Goal: Task Accomplishment & Management: Complete application form

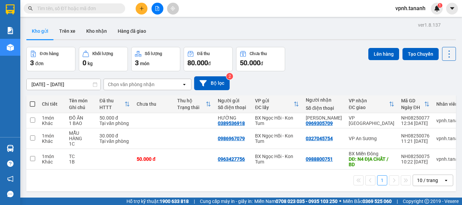
click at [143, 8] on icon "plus" at bounding box center [141, 8] width 5 height 5
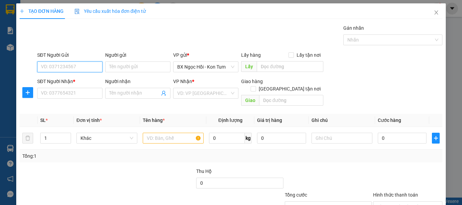
click at [76, 64] on input "SĐT Người Gửi" at bounding box center [69, 67] width 65 height 11
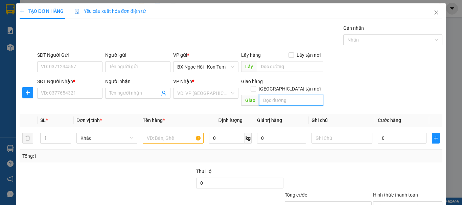
click at [277, 95] on input "text" at bounding box center [291, 100] width 64 height 11
type input "b"
type input "BỐ LÁ"
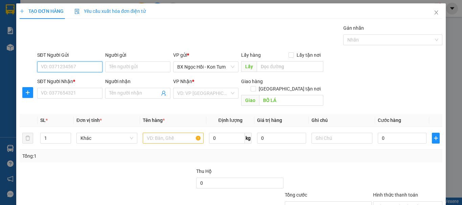
click at [83, 63] on input "SĐT Người Gửi" at bounding box center [69, 67] width 65 height 11
type input "0935845787"
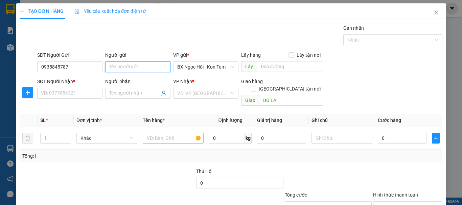
click at [111, 70] on input "Người gửi" at bounding box center [137, 67] width 65 height 11
type input "O"
type input "PHÚC"
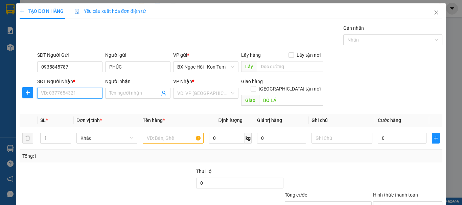
click at [76, 93] on input "SĐT Người Nhận *" at bounding box center [69, 93] width 65 height 11
type input "0393490983"
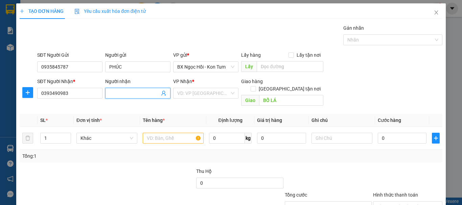
click at [143, 94] on input "Người nhận" at bounding box center [134, 93] width 50 height 7
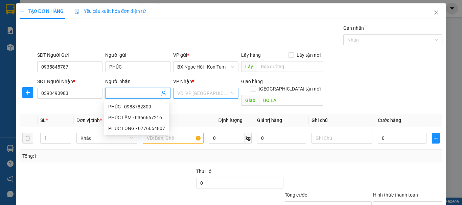
click at [191, 90] on input "search" at bounding box center [203, 93] width 52 height 10
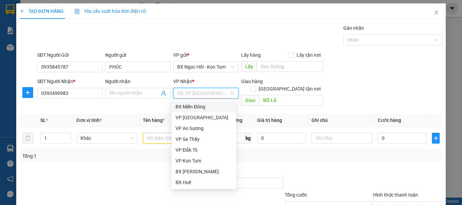
click at [202, 106] on div "BX Miền Đông" at bounding box center [204, 106] width 56 height 7
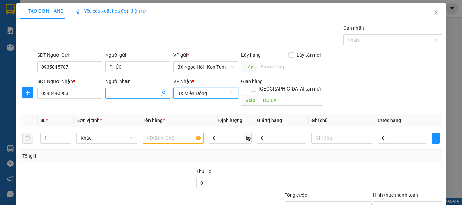
click at [118, 93] on input "Người nhận" at bounding box center [134, 93] width 50 height 7
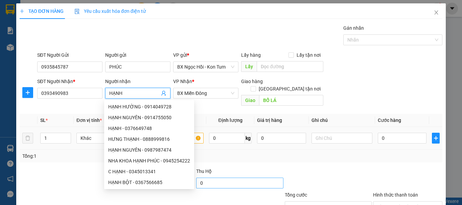
scroll to position [45, 0]
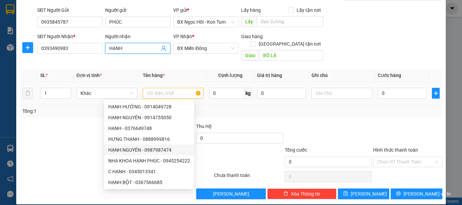
type input "HẠNH"
click at [63, 95] on td "1" at bounding box center [56, 93] width 36 height 23
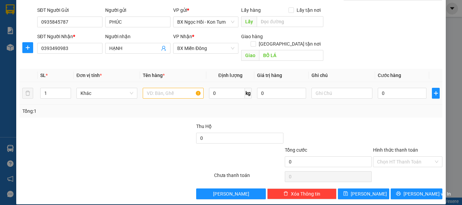
click at [63, 95] on td "1" at bounding box center [56, 93] width 36 height 23
drag, startPoint x: 167, startPoint y: 94, endPoint x: 163, endPoint y: 89, distance: 6.2
click at [164, 91] on td at bounding box center [173, 93] width 66 height 23
click at [163, 89] on input "text" at bounding box center [173, 93] width 61 height 11
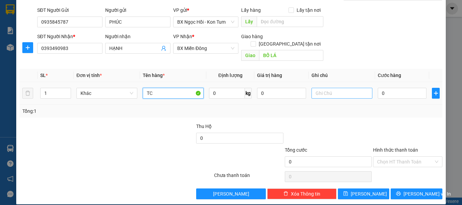
type input "TC"
click at [330, 88] on input "text" at bounding box center [341, 93] width 61 height 11
type input "1TG"
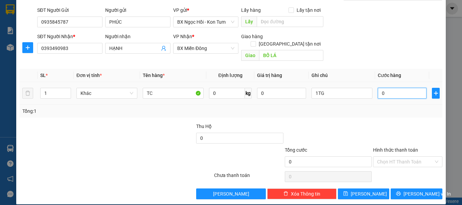
click at [384, 88] on input "0" at bounding box center [402, 93] width 49 height 11
type input "06"
type input "6"
type input "060"
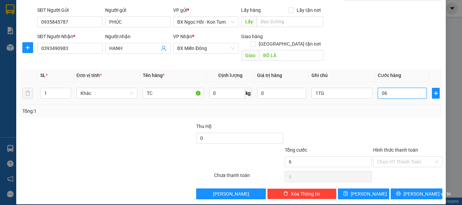
type input "60"
type input "60.000"
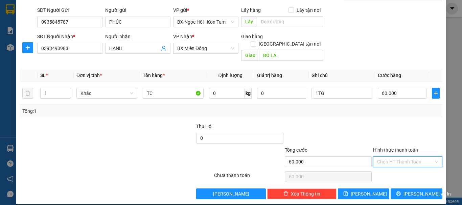
click at [384, 157] on input "Hình thức thanh toán" at bounding box center [405, 162] width 56 height 10
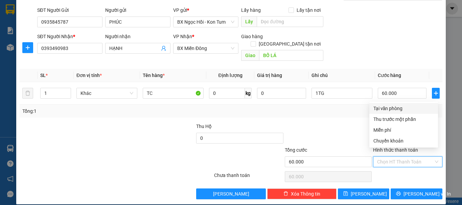
click at [393, 106] on div "Tại văn phòng" at bounding box center [403, 108] width 61 height 7
type input "0"
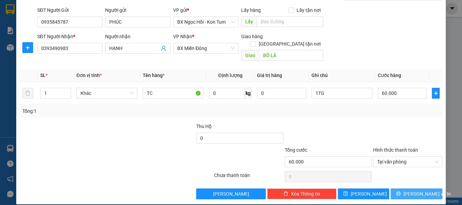
click at [410, 190] on span "[PERSON_NAME] và In" at bounding box center [426, 193] width 47 height 7
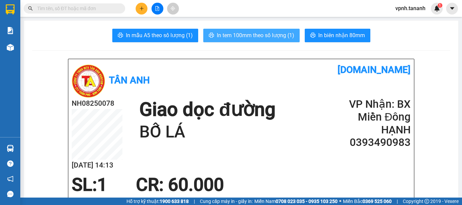
click at [259, 38] on span "In tem 100mm theo số lượng (1)" at bounding box center [255, 35] width 77 height 8
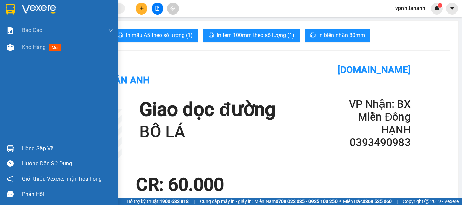
click at [11, 12] on img at bounding box center [10, 9] width 9 height 10
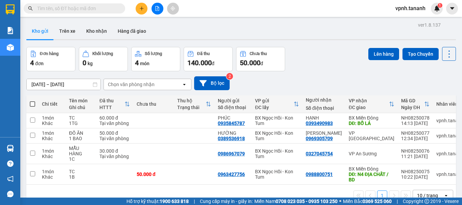
click at [190, 23] on div "ver 1.8.137 Kho gửi Trên xe Kho nhận Hàng đã giao Đơn hàng 4 đơn Khối lượng 0 k…" at bounding box center [241, 122] width 435 height 205
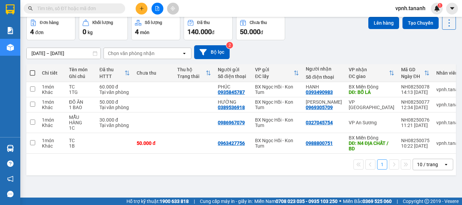
scroll to position [0, 7]
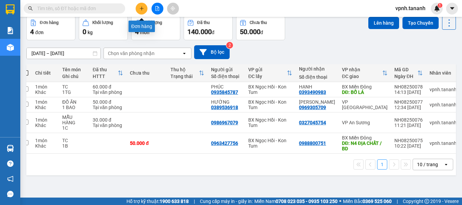
click at [142, 8] on icon "plus" at bounding box center [141, 8] width 0 height 4
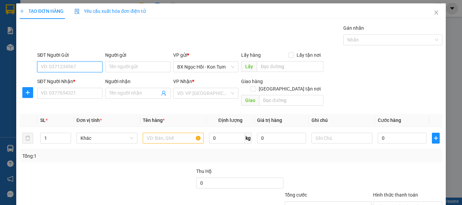
click at [73, 68] on input "SĐT Người Gửi" at bounding box center [69, 67] width 65 height 11
type input "0986107536"
click at [73, 78] on div "0986107536 - LAN" at bounding box center [69, 80] width 56 height 7
type input "LAN"
type input "0965521215"
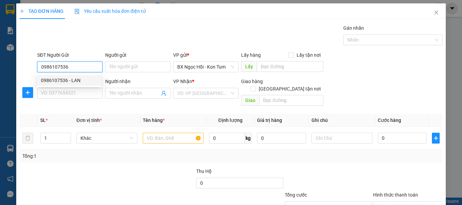
type input "MAI"
type input "50.000"
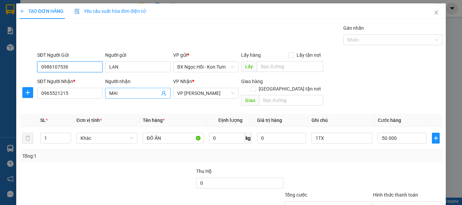
type input "0986107536"
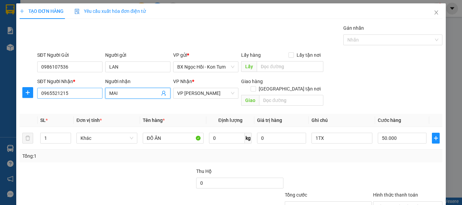
drag, startPoint x: 125, startPoint y: 91, endPoint x: 89, endPoint y: 90, distance: 36.5
click at [89, 91] on div "SĐT Người Nhận * 0965521215 Người nhận MAI MAI VP Nhận * VP Thành Thái Giao hàn…" at bounding box center [240, 93] width 408 height 31
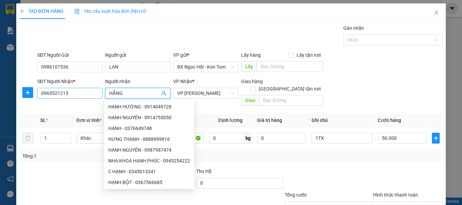
type input "HẰNG"
click at [68, 97] on input "0965521215" at bounding box center [69, 93] width 65 height 11
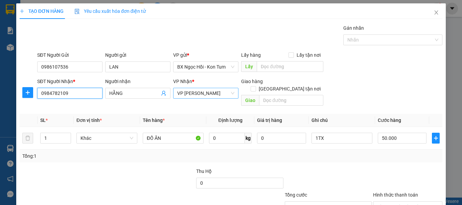
click at [203, 93] on span "VP [PERSON_NAME]" at bounding box center [205, 93] width 57 height 10
type input "0984782109"
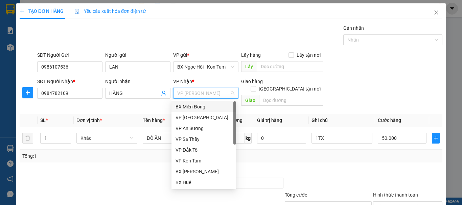
click at [199, 106] on div "BX Miền Đông" at bounding box center [204, 106] width 56 height 7
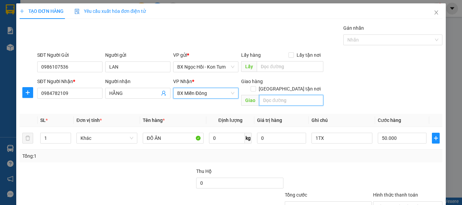
click at [266, 95] on input "text" at bounding box center [291, 100] width 64 height 11
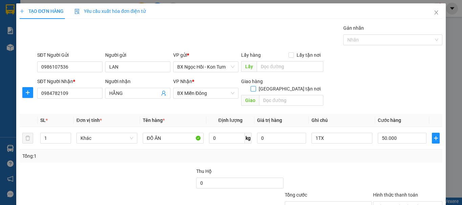
click at [289, 85] on span "[GEOGRAPHIC_DATA] tận nơi" at bounding box center [289, 88] width 67 height 7
click at [255, 86] on input "[GEOGRAPHIC_DATA] tận nơi" at bounding box center [253, 88] width 5 height 5
checkbox input "true"
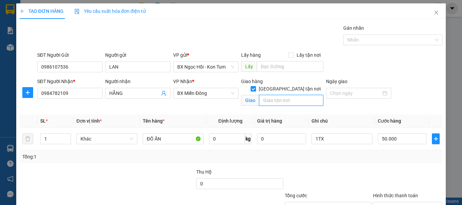
click at [287, 95] on input "text" at bounding box center [291, 100] width 64 height 11
type input "GTNCC/ GÒ VẤP"
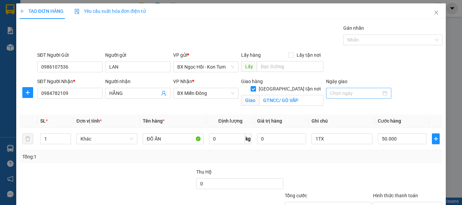
click at [381, 95] on div at bounding box center [358, 93] width 57 height 7
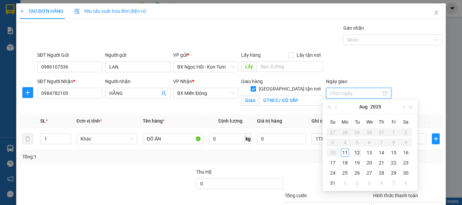
type input "[DATE]"
click at [356, 154] on div "12" at bounding box center [357, 153] width 8 height 8
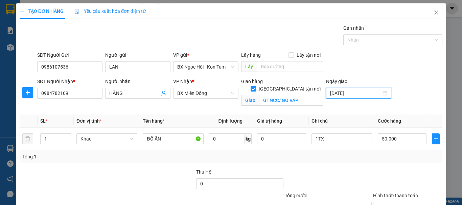
scroll to position [53, 0]
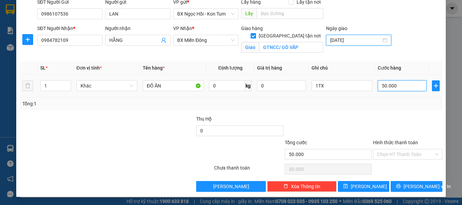
click at [403, 85] on input "50.000" at bounding box center [402, 85] width 49 height 11
type input "0"
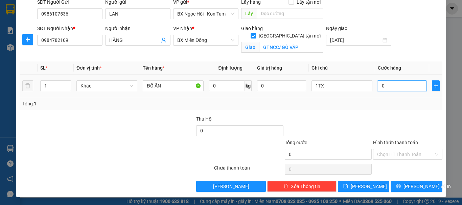
type input "7"
type input "070"
type input "70"
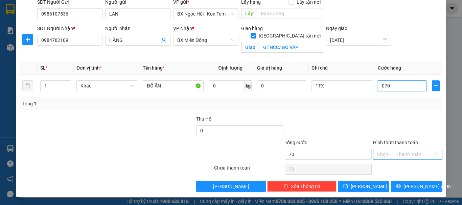
type input "070"
type input "70.000"
click at [387, 152] on input "Hình thức thanh toán" at bounding box center [405, 154] width 56 height 10
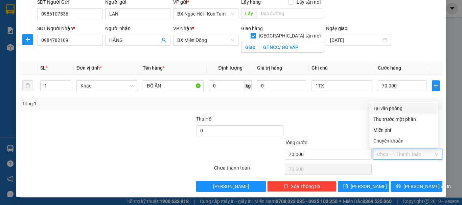
click at [386, 110] on div "Tại văn phòng" at bounding box center [403, 108] width 61 height 7
type input "0"
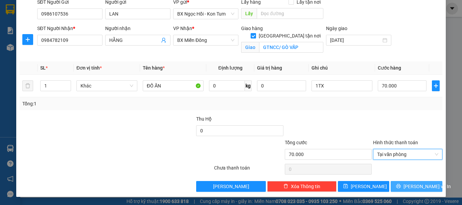
click at [406, 188] on span "[PERSON_NAME] và In" at bounding box center [426, 186] width 47 height 7
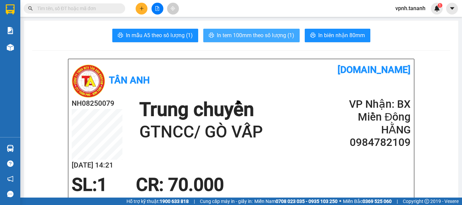
click at [253, 36] on span "In tem 100mm theo số lượng (1)" at bounding box center [255, 35] width 77 height 8
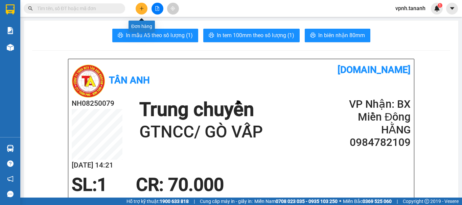
click at [138, 8] on button at bounding box center [142, 9] width 12 height 12
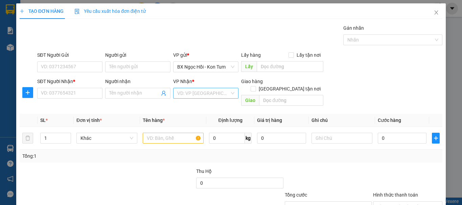
click at [196, 96] on input "search" at bounding box center [203, 93] width 52 height 10
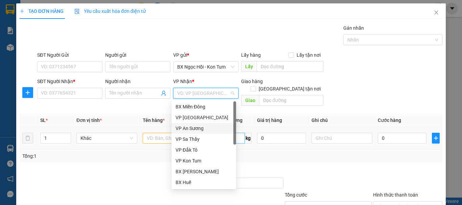
click at [210, 126] on div "VP An Sương" at bounding box center [204, 128] width 56 height 7
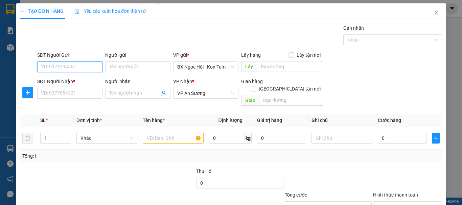
click at [59, 65] on input "SĐT Người Gửi" at bounding box center [69, 67] width 65 height 11
click at [60, 65] on input "SĐT Người Gửi" at bounding box center [69, 67] width 65 height 11
type input "0384294904"
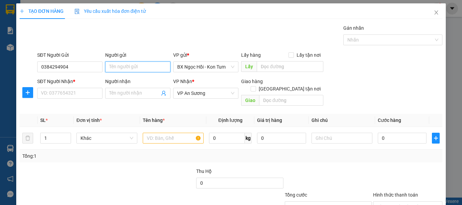
click at [121, 67] on input "Người gửi" at bounding box center [137, 67] width 65 height 11
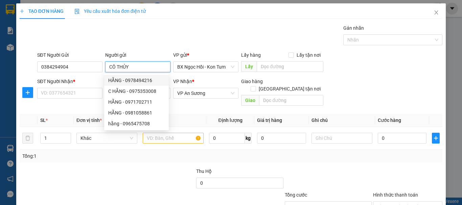
type input "CÔ THỦY"
click at [80, 99] on div "SĐT Người Nhận * VD: 0377654321" at bounding box center [69, 90] width 65 height 24
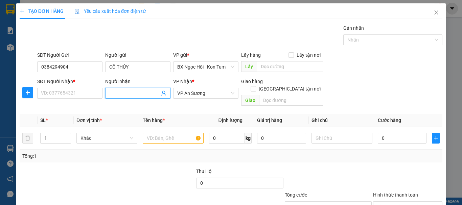
click at [107, 90] on span at bounding box center [137, 93] width 65 height 11
click at [110, 93] on input "Người nhận" at bounding box center [134, 93] width 50 height 7
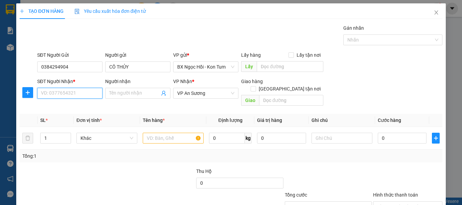
click at [84, 93] on input "SĐT Người Nhận *" at bounding box center [69, 93] width 65 height 11
type input "0327252680"
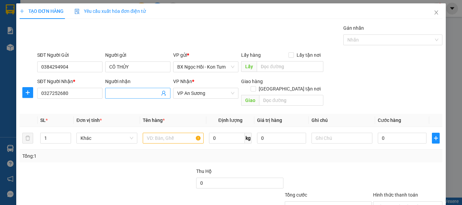
click at [118, 90] on input "Người nhận" at bounding box center [134, 93] width 50 height 7
type input "THẢO"
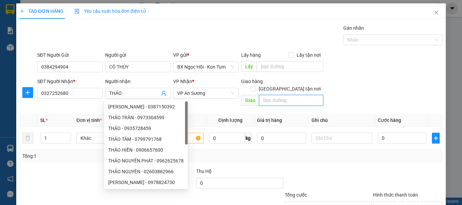
click at [278, 95] on input "text" at bounding box center [291, 100] width 64 height 11
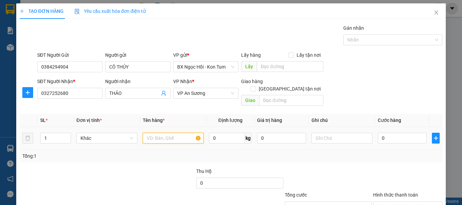
click at [161, 133] on input "text" at bounding box center [173, 138] width 61 height 11
type input "TC"
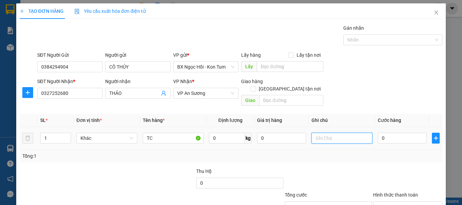
click at [320, 133] on input "text" at bounding box center [341, 138] width 61 height 11
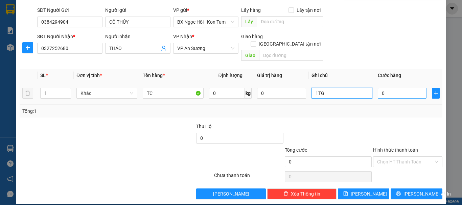
type input "1TG"
click at [381, 88] on input "0" at bounding box center [402, 93] width 49 height 11
type input "070"
type input "70"
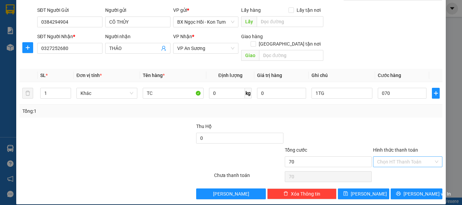
click at [380, 158] on input "Hình thức thanh toán" at bounding box center [405, 162] width 56 height 10
type input "70.000"
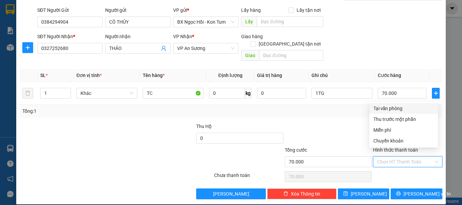
click at [382, 108] on div "Tại văn phòng" at bounding box center [403, 108] width 61 height 7
type input "0"
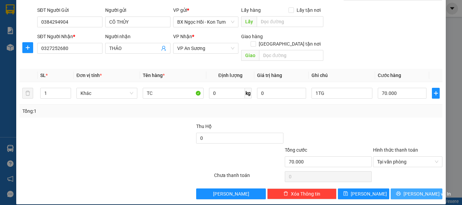
click at [423, 190] on span "[PERSON_NAME] và In" at bounding box center [426, 193] width 47 height 7
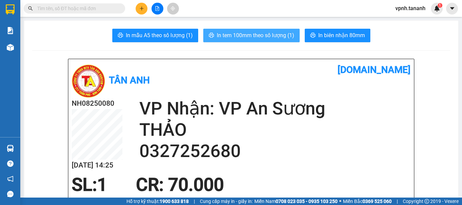
click at [251, 32] on span "In tem 100mm theo số lượng (1)" at bounding box center [255, 35] width 77 height 8
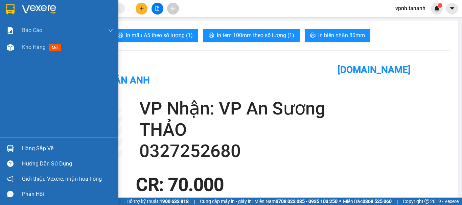
click at [12, 7] on img at bounding box center [10, 9] width 9 height 10
